Goal: Task Accomplishment & Management: Manage account settings

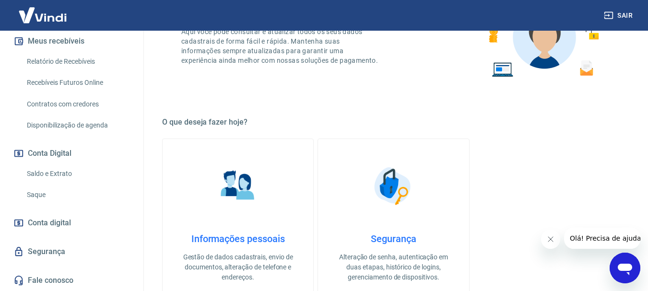
scroll to position [220, 0]
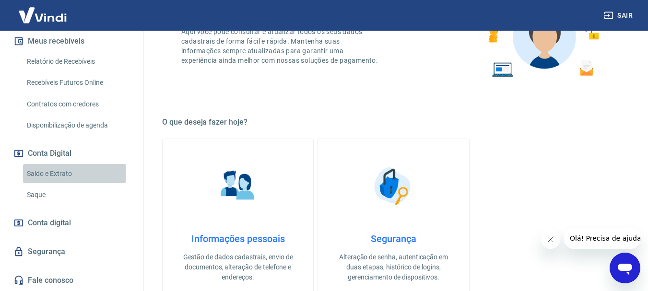
click at [56, 173] on link "Saldo e Extrato" at bounding box center [77, 174] width 109 height 20
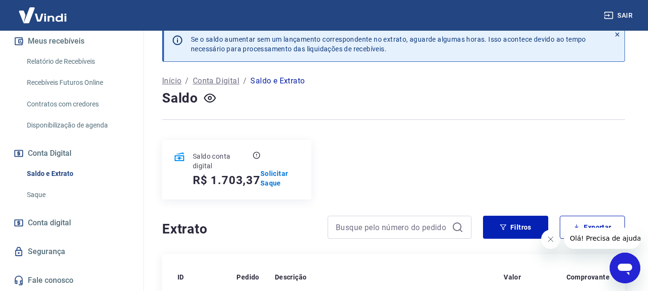
scroll to position [43, 0]
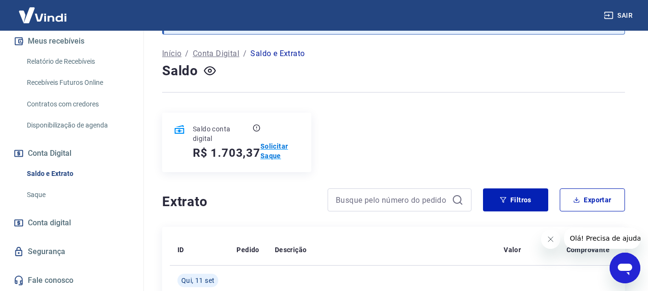
click at [275, 147] on p "Solicitar Saque" at bounding box center [279, 150] width 39 height 19
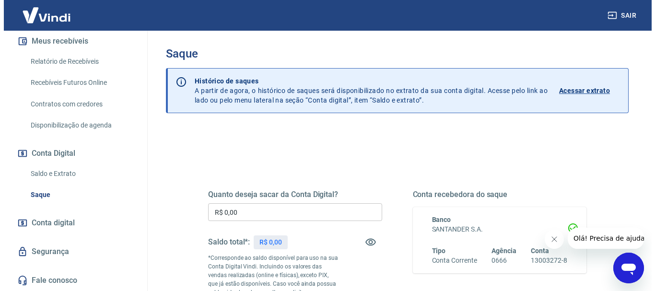
scroll to position [96, 0]
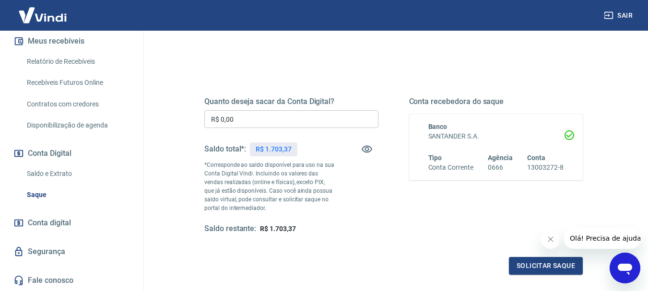
click at [327, 121] on input "R$ 0,00" at bounding box center [291, 119] width 174 height 18
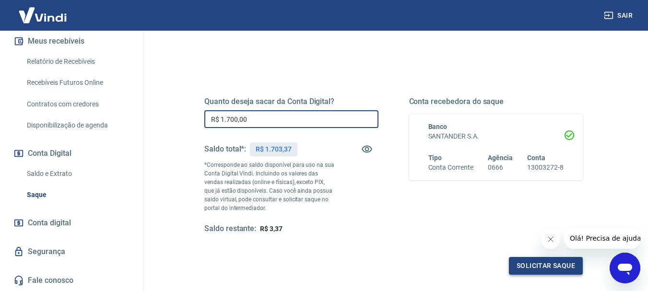
type input "R$ 1.700,00"
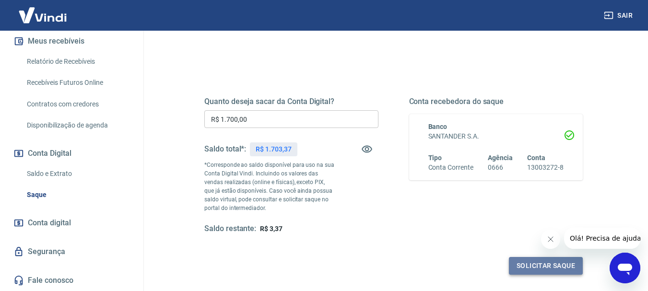
click at [555, 266] on button "Solicitar saque" at bounding box center [546, 266] width 74 height 18
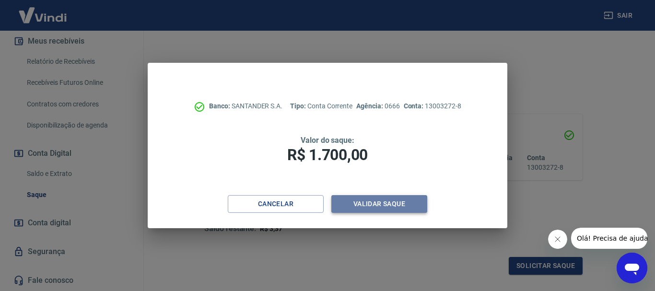
click at [389, 203] on button "Validar saque" at bounding box center [379, 204] width 96 height 18
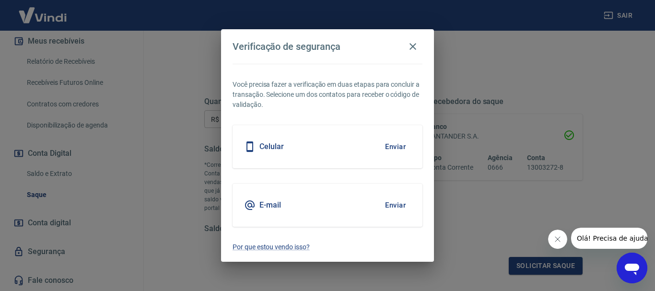
click at [394, 146] on button "Enviar" at bounding box center [395, 147] width 31 height 20
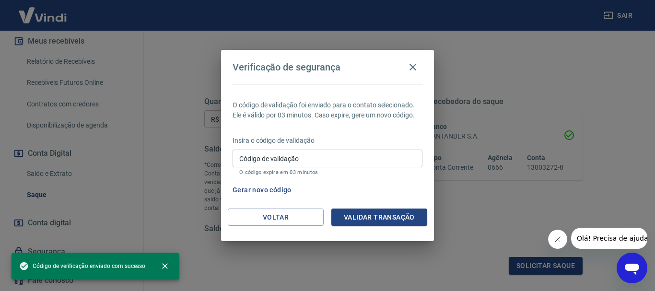
click at [334, 156] on input "Código de validação" at bounding box center [327, 159] width 190 height 18
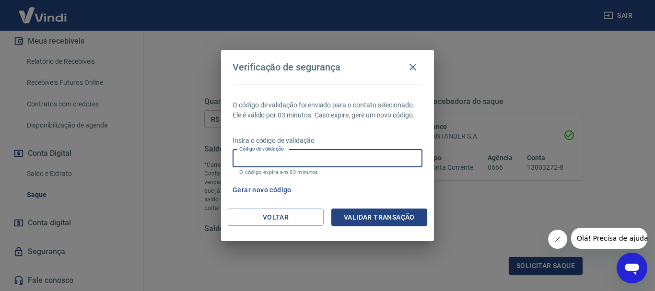
click at [399, 192] on div "Gerar novo código" at bounding box center [326, 190] width 194 height 18
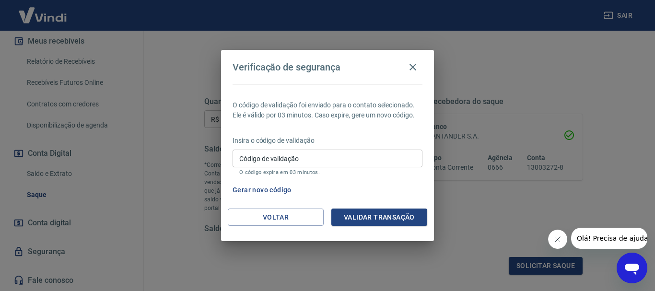
click at [276, 188] on button "Gerar novo código" at bounding box center [262, 190] width 67 height 18
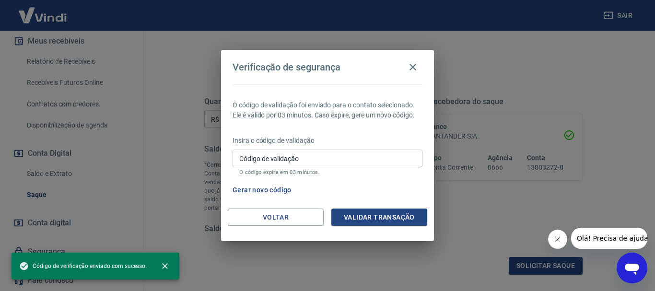
click at [280, 166] on input "Código de validação" at bounding box center [327, 159] width 190 height 18
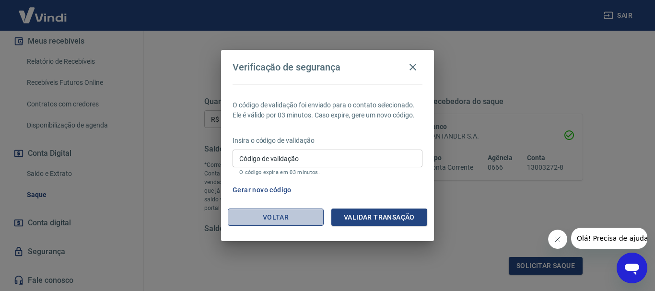
click at [255, 219] on button "Voltar" at bounding box center [276, 218] width 96 height 18
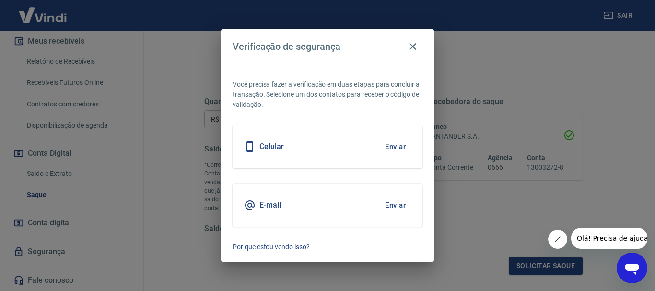
click at [399, 203] on button "Enviar" at bounding box center [395, 205] width 31 height 20
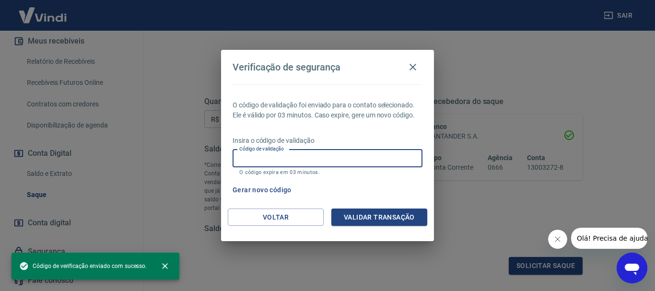
click at [330, 161] on input "Código de validação" at bounding box center [327, 159] width 190 height 18
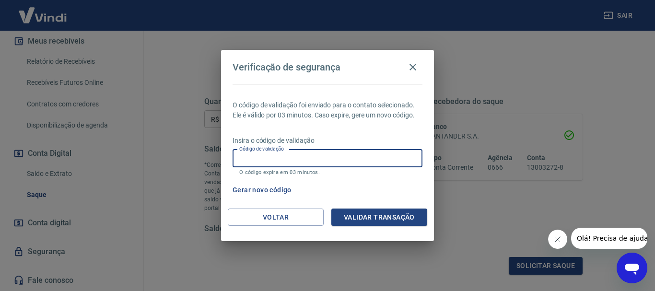
click at [330, 161] on input "Código de validação" at bounding box center [327, 159] width 190 height 18
click at [397, 223] on button "Validar transação" at bounding box center [379, 218] width 96 height 18
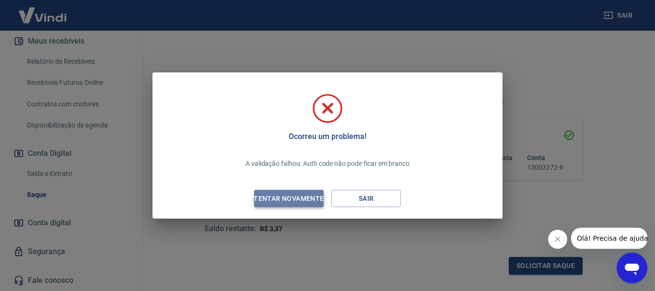
click at [309, 197] on div "Tentar novamente" at bounding box center [288, 199] width 93 height 12
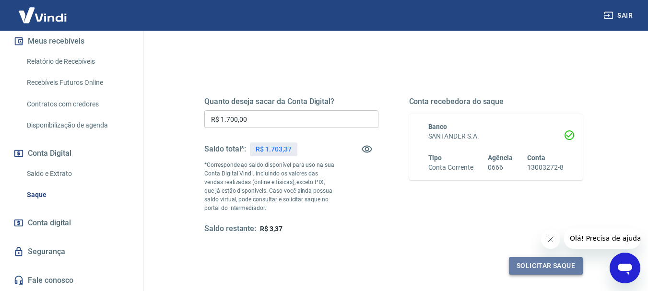
click at [560, 268] on button "Solicitar saque" at bounding box center [546, 266] width 74 height 18
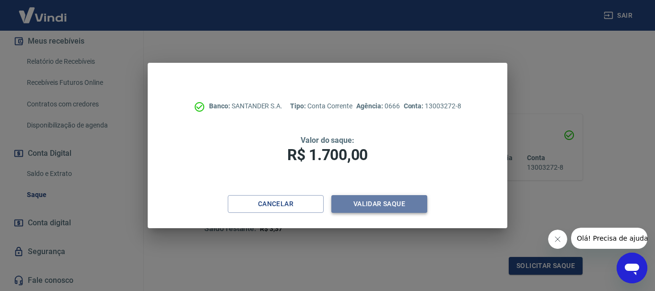
click at [378, 200] on button "Validar saque" at bounding box center [379, 204] width 96 height 18
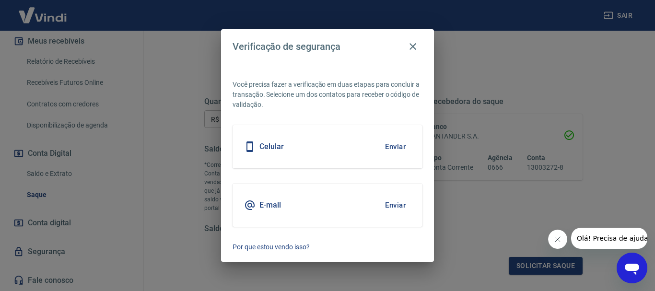
click at [395, 147] on button "Enviar" at bounding box center [395, 147] width 31 height 20
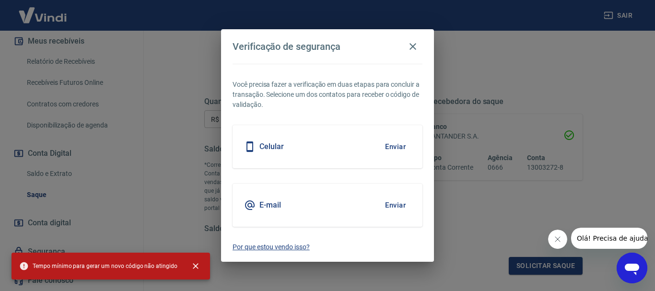
click at [266, 245] on p "Por que estou vendo isso?" at bounding box center [327, 247] width 190 height 10
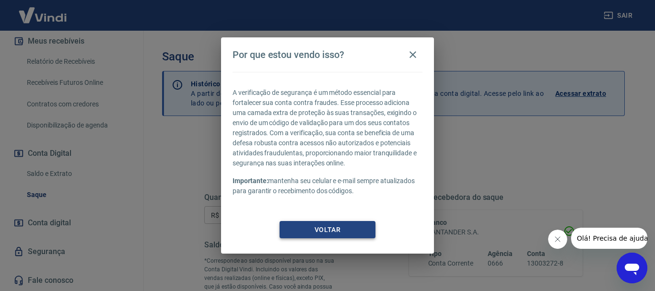
click at [323, 224] on button "Voltar" at bounding box center [327, 230] width 96 height 18
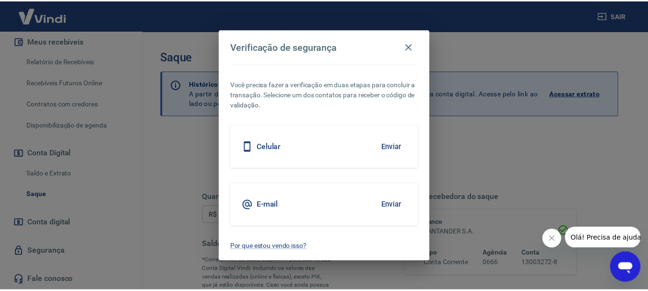
scroll to position [192, 0]
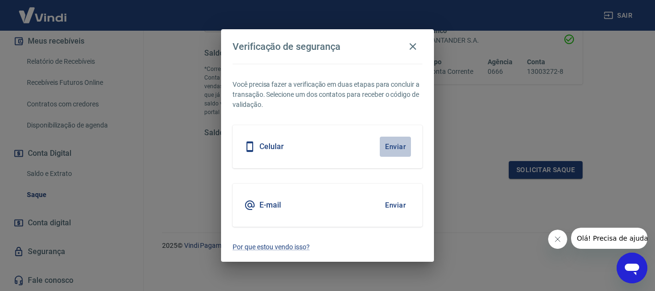
click at [392, 142] on button "Enviar" at bounding box center [395, 147] width 31 height 20
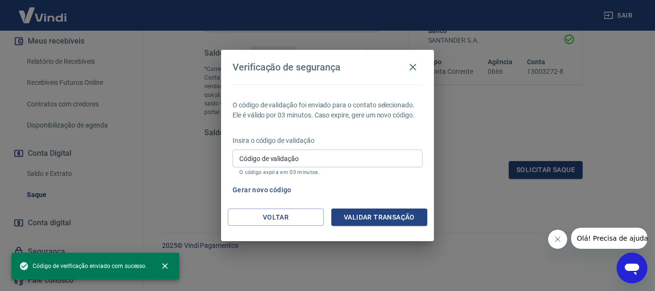
click at [315, 162] on input "Código de validação" at bounding box center [327, 159] width 190 height 18
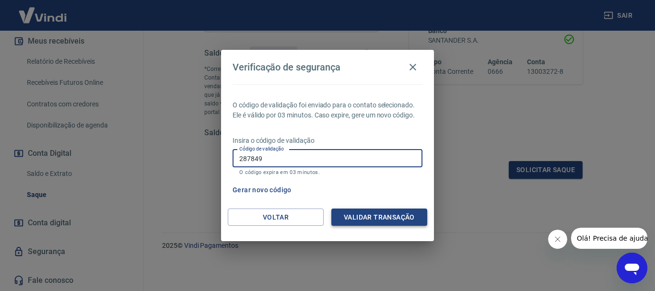
type input "287849"
click at [356, 213] on button "Validar transação" at bounding box center [379, 218] width 96 height 18
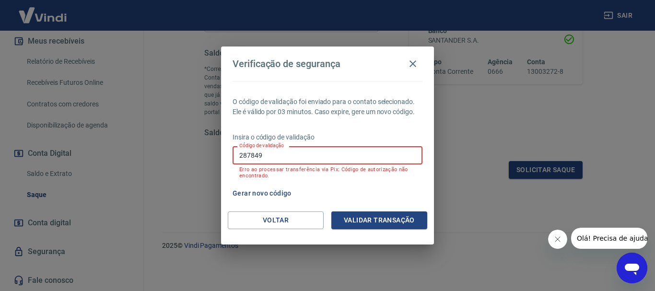
drag, startPoint x: 361, startPoint y: 153, endPoint x: 211, endPoint y: 155, distance: 150.0
click at [211, 155] on div "Verificação de segurança O código de validação foi enviado para o contato selec…" at bounding box center [327, 145] width 655 height 291
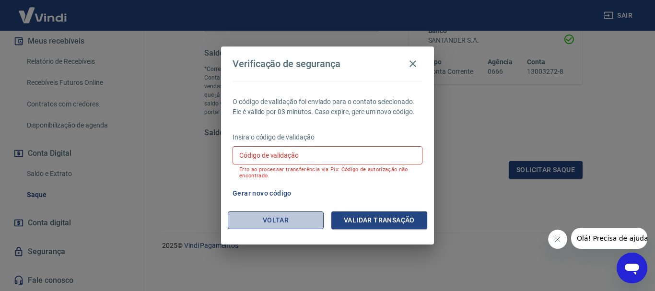
click at [282, 221] on button "Voltar" at bounding box center [276, 220] width 96 height 18
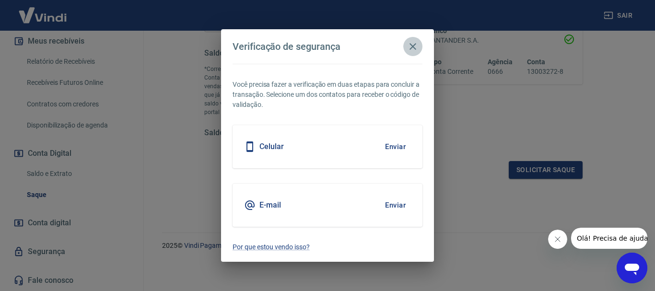
click at [414, 46] on icon "button" at bounding box center [412, 46] width 7 height 7
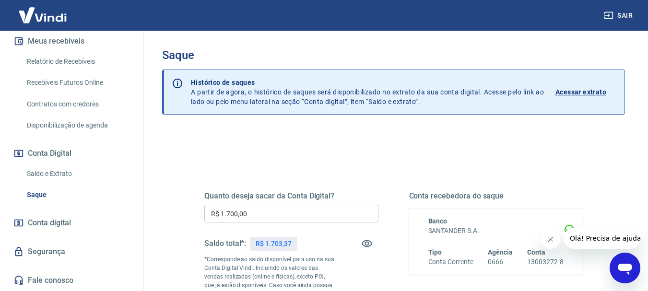
scroll to position [0, 0]
